Goal: Entertainment & Leisure: Consume media (video, audio)

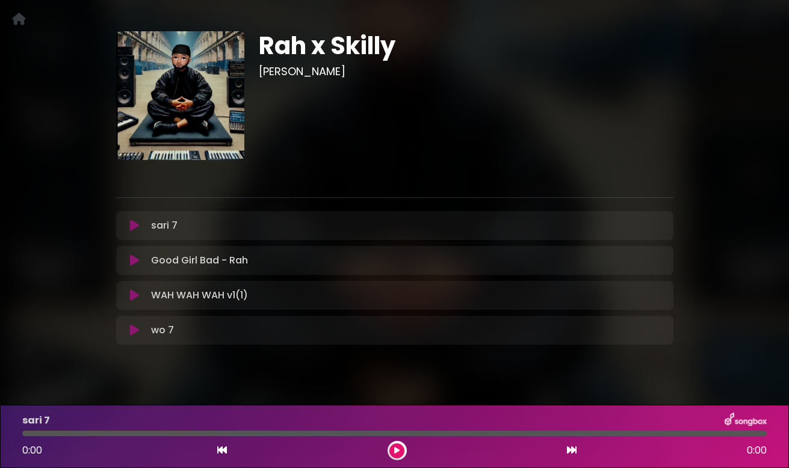
scroll to position [51, 0]
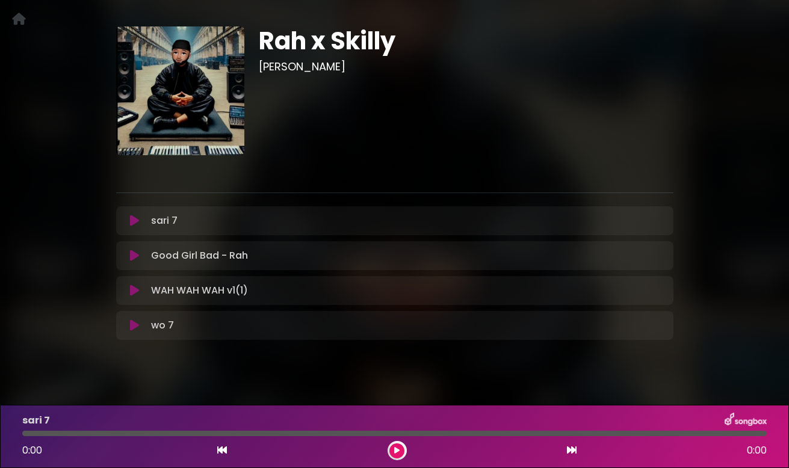
click at [136, 224] on icon at bounding box center [134, 221] width 9 height 12
click at [134, 221] on icon at bounding box center [134, 221] width 9 height 12
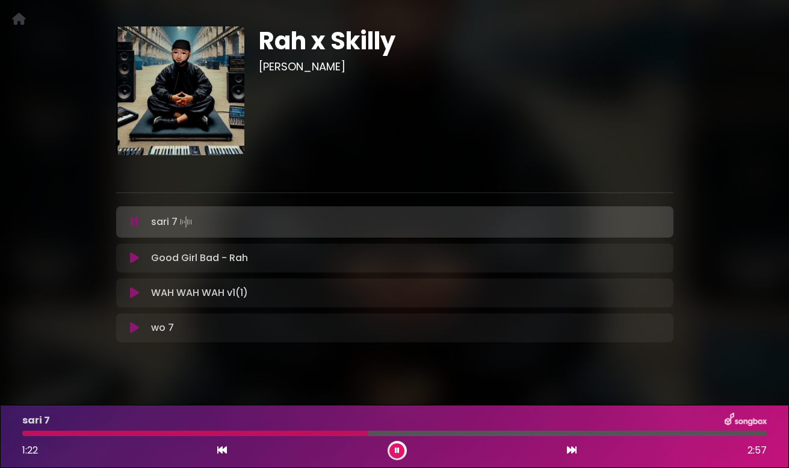
click at [397, 453] on icon at bounding box center [397, 450] width 5 height 7
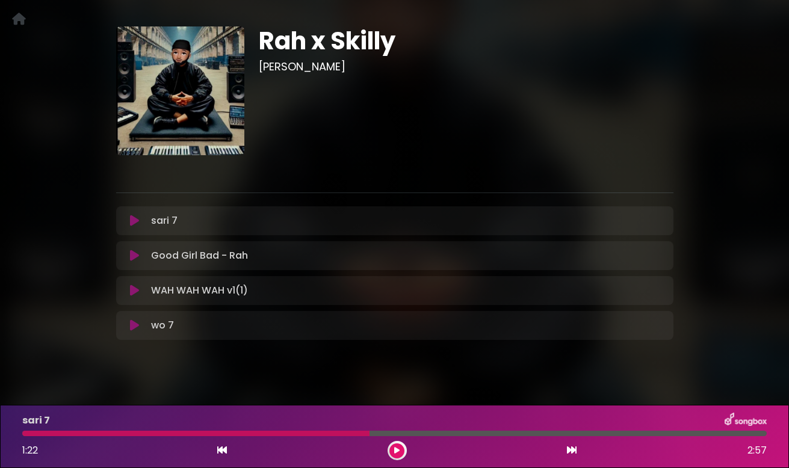
click at [397, 453] on icon at bounding box center [396, 450] width 5 height 7
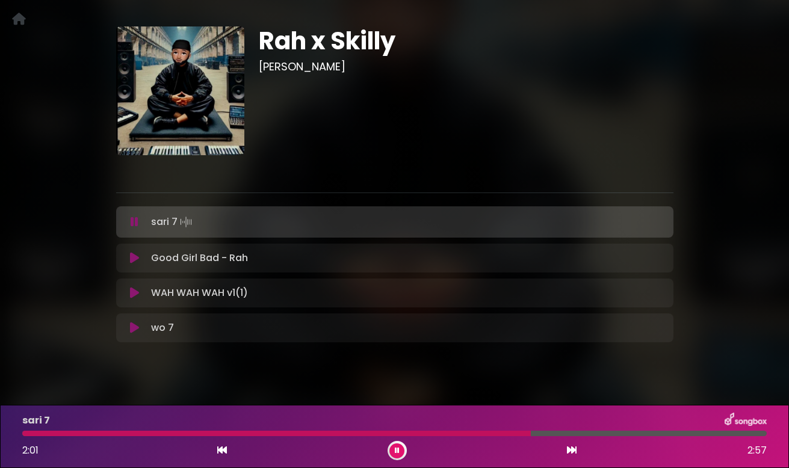
click at [220, 434] on div at bounding box center [276, 433] width 509 height 5
click at [182, 435] on div at bounding box center [127, 433] width 211 height 5
click at [457, 435] on div at bounding box center [394, 433] width 744 height 5
click at [400, 449] on button at bounding box center [396, 451] width 15 height 15
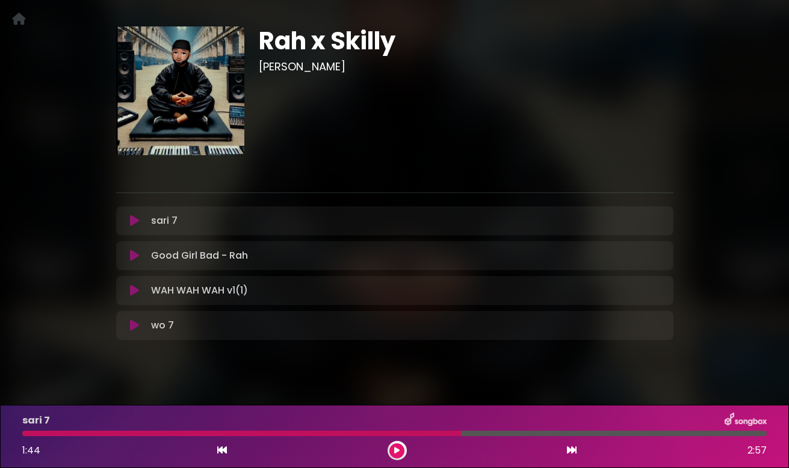
click at [133, 327] on icon at bounding box center [134, 326] width 9 height 12
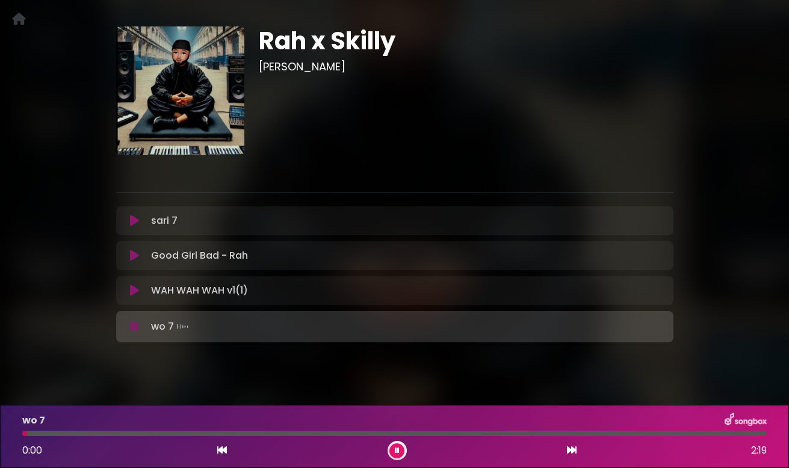
click at [133, 327] on icon at bounding box center [135, 327] width 8 height 12
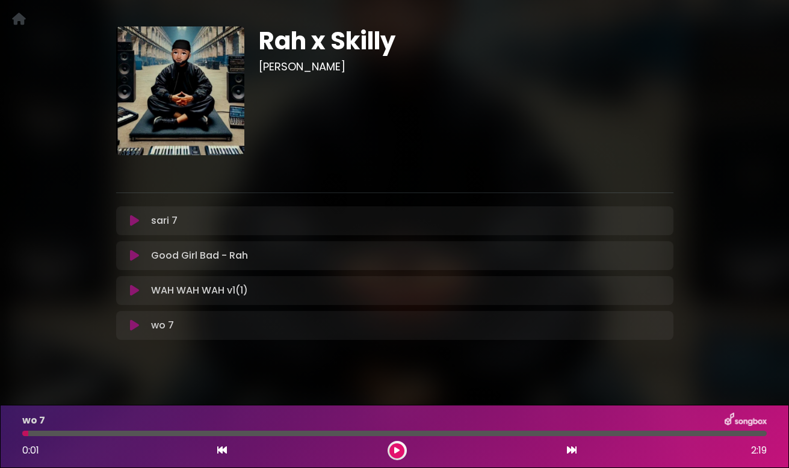
click at [133, 327] on icon at bounding box center [134, 326] width 9 height 12
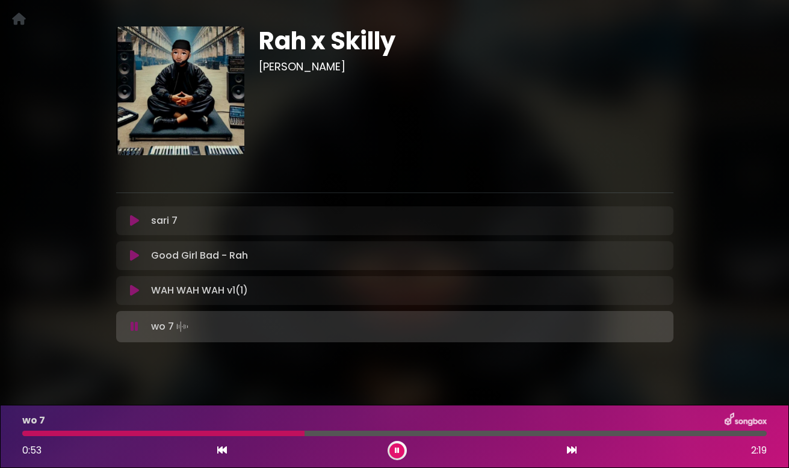
click at [394, 450] on button at bounding box center [396, 451] width 15 height 15
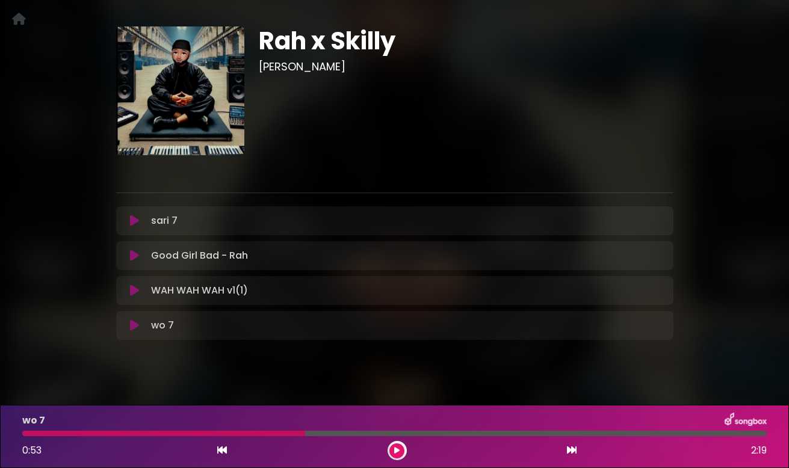
click at [258, 435] on div at bounding box center [163, 433] width 283 height 5
click at [133, 327] on icon at bounding box center [134, 326] width 9 height 12
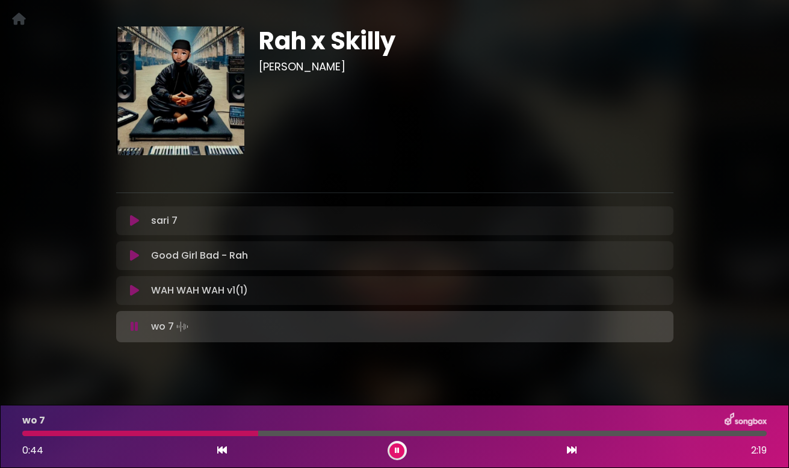
click at [133, 327] on icon at bounding box center [135, 327] width 8 height 12
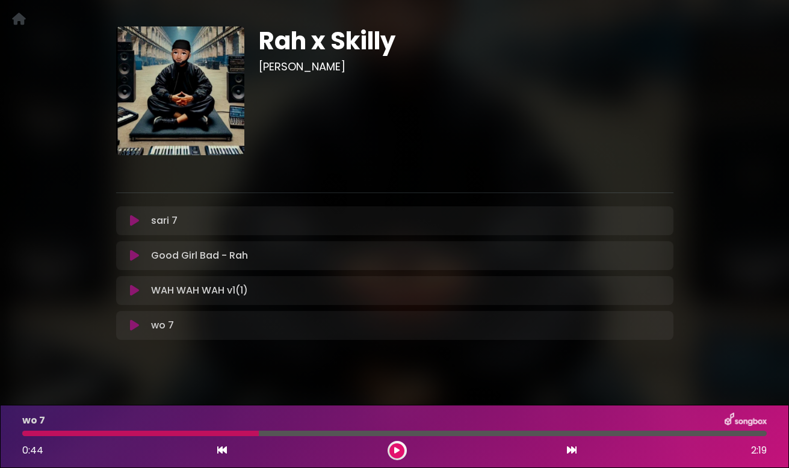
click at [133, 327] on icon at bounding box center [134, 326] width 9 height 12
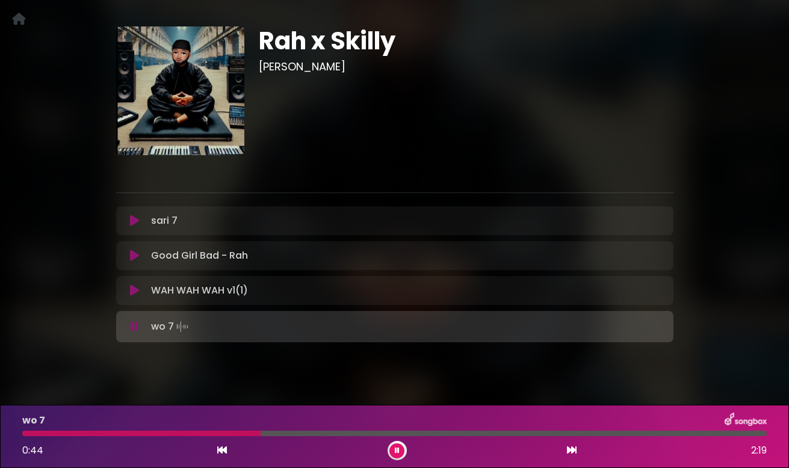
click at [133, 327] on icon at bounding box center [135, 327] width 8 height 12
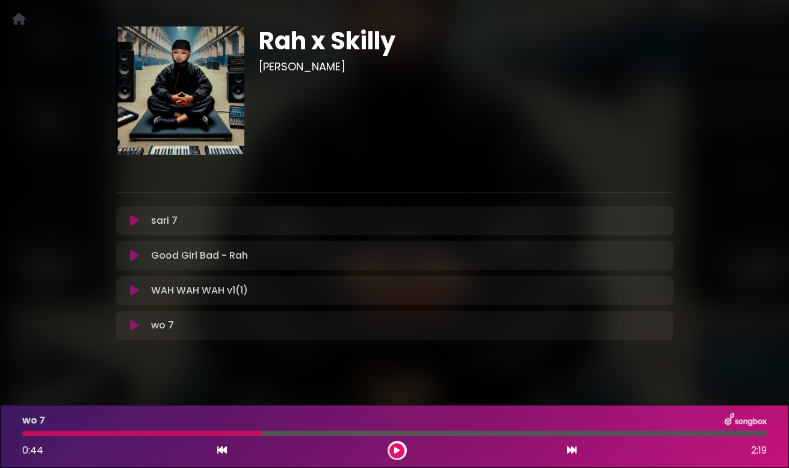
scroll to position [62, 0]
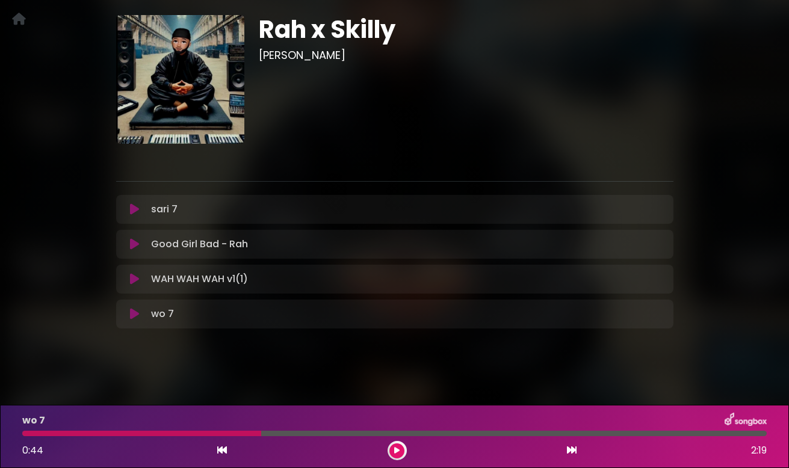
click at [140, 308] on button at bounding box center [134, 314] width 23 height 12
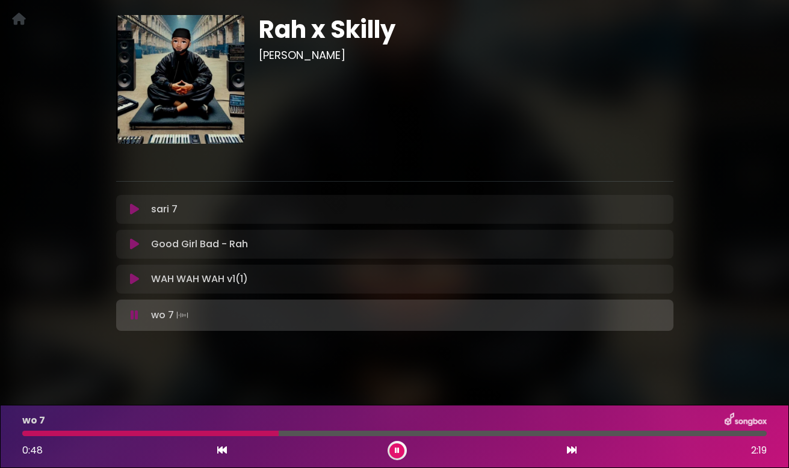
click at [335, 435] on div at bounding box center [394, 433] width 744 height 5
click at [413, 434] on div at bounding box center [394, 433] width 744 height 5
click at [398, 454] on button at bounding box center [396, 451] width 15 height 15
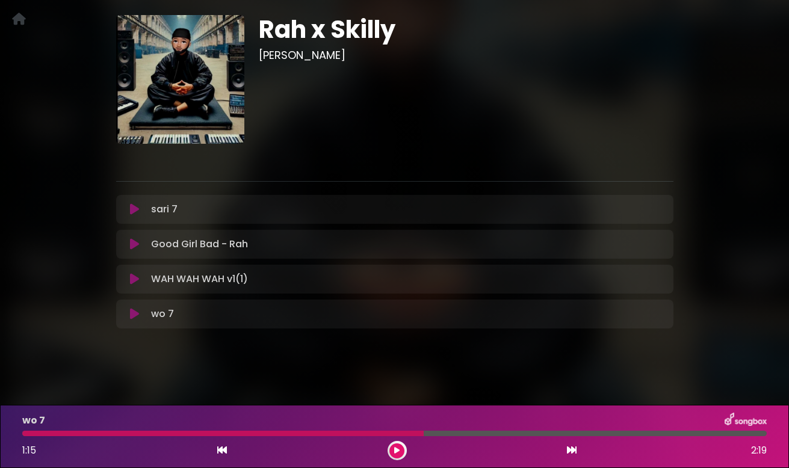
click at [495, 436] on div at bounding box center [394, 433] width 744 height 5
click at [477, 435] on div at bounding box center [394, 433] width 744 height 5
click at [382, 451] on div "1:15 2:19" at bounding box center [394, 450] width 759 height 19
click at [394, 450] on icon at bounding box center [396, 450] width 5 height 7
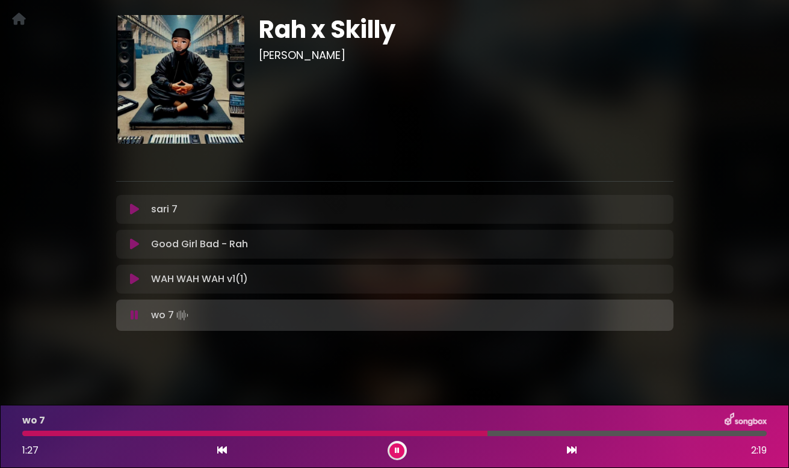
click at [571, 435] on div at bounding box center [394, 433] width 744 height 5
click at [625, 434] on div at bounding box center [394, 433] width 744 height 5
click at [398, 453] on icon at bounding box center [397, 450] width 5 height 7
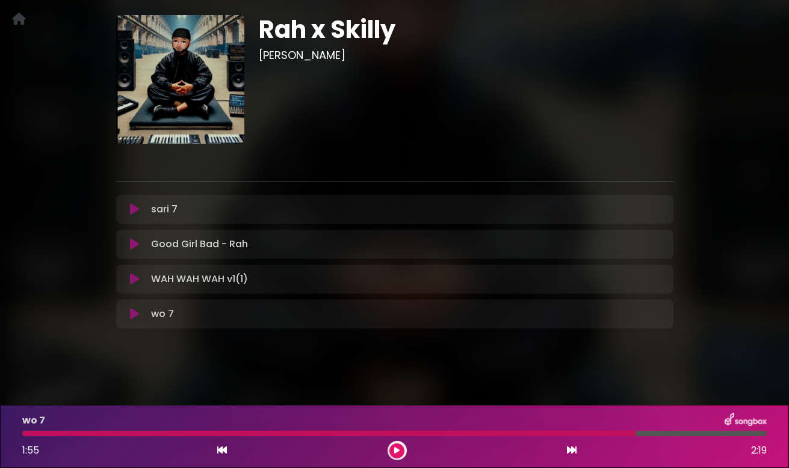
click at [253, 438] on div "wo 7 1:55 2:19" at bounding box center [394, 437] width 759 height 48
click at [262, 434] on div at bounding box center [328, 433] width 613 height 5
click at [398, 451] on icon at bounding box center [396, 450] width 5 height 7
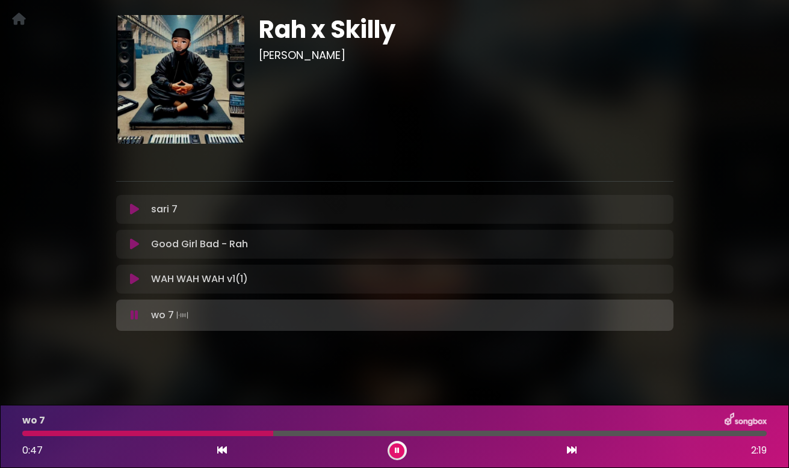
click at [399, 450] on icon at bounding box center [397, 450] width 5 height 7
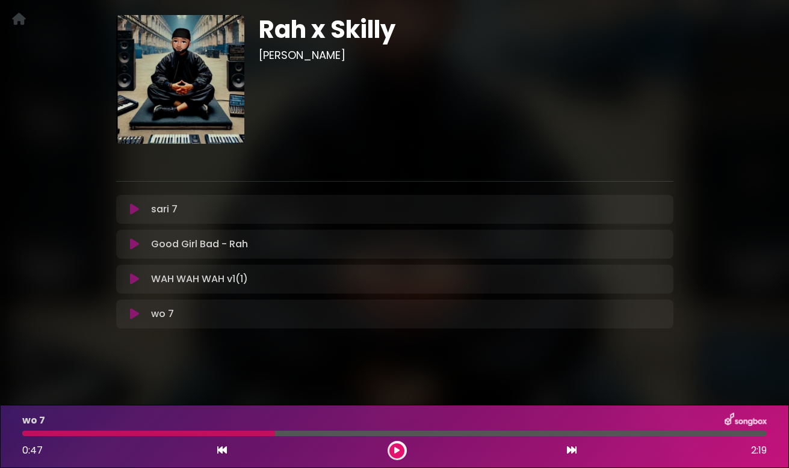
click at [399, 450] on icon at bounding box center [396, 450] width 5 height 7
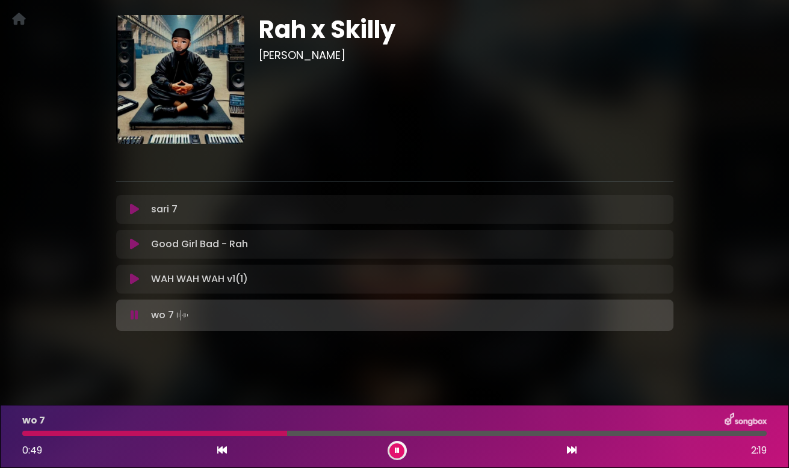
click at [269, 434] on div at bounding box center [154, 433] width 265 height 5
click at [261, 436] on div at bounding box center [151, 433] width 258 height 5
click at [398, 450] on icon at bounding box center [397, 450] width 5 height 7
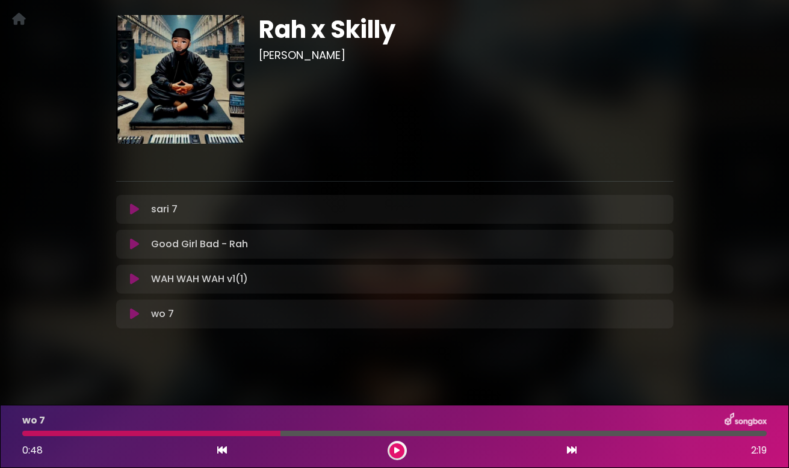
click at [270, 434] on div at bounding box center [151, 433] width 258 height 5
click at [264, 434] on div at bounding box center [151, 433] width 258 height 5
click at [398, 448] on icon at bounding box center [396, 450] width 5 height 7
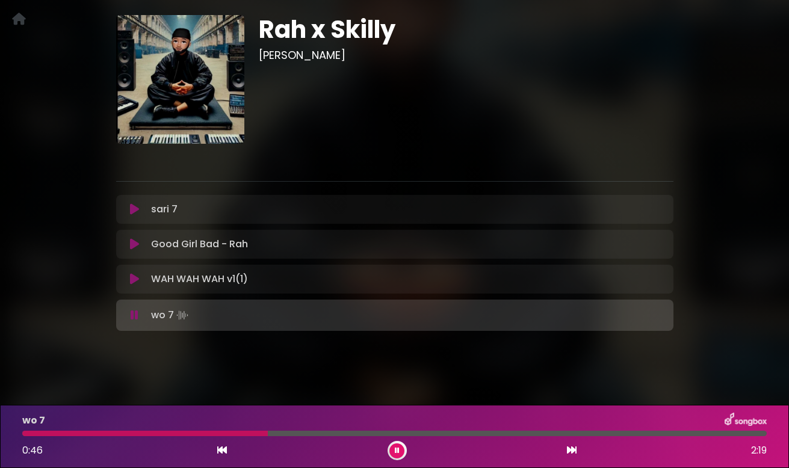
click at [245, 434] on div at bounding box center [145, 433] width 246 height 5
click at [245, 434] on div at bounding box center [149, 433] width 255 height 5
click at [397, 451] on icon at bounding box center [397, 450] width 5 height 7
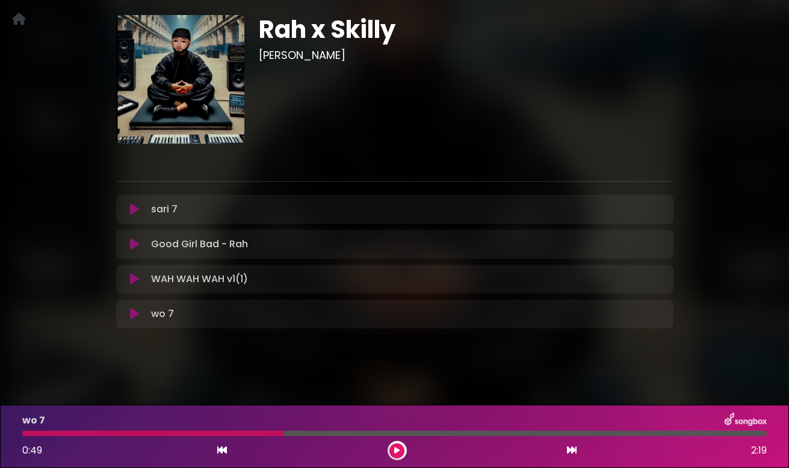
click at [114, 437] on div "wo 7 0:49 2:19" at bounding box center [394, 437] width 759 height 48
click at [113, 435] on div at bounding box center [153, 433] width 262 height 5
click at [108, 432] on div at bounding box center [153, 433] width 262 height 5
click at [107, 436] on div "wo 7 0:49 2:19" at bounding box center [394, 437] width 759 height 48
click at [140, 321] on div "wo 7 Loading Track..." at bounding box center [394, 314] width 543 height 14
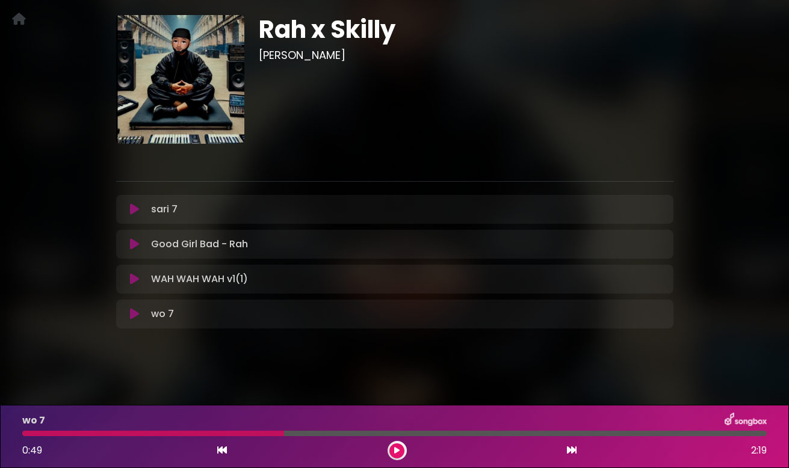
click at [132, 317] on icon at bounding box center [134, 314] width 9 height 12
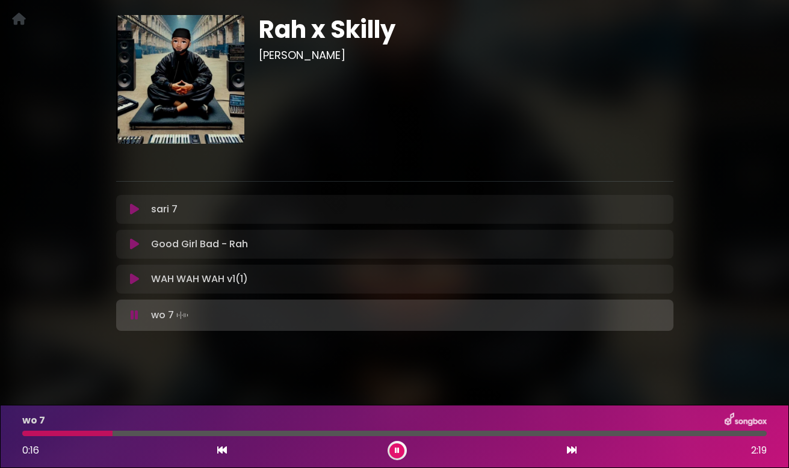
click at [72, 435] on div at bounding box center [67, 433] width 90 height 5
click at [135, 315] on icon at bounding box center [135, 315] width 8 height 12
